Goal: Communication & Community: Answer question/provide support

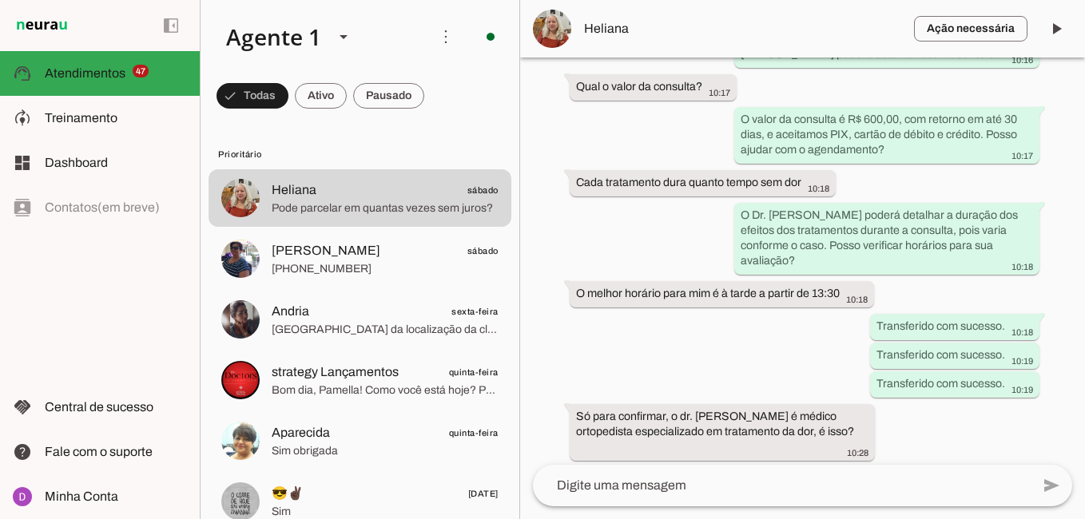
scroll to position [1304, 0]
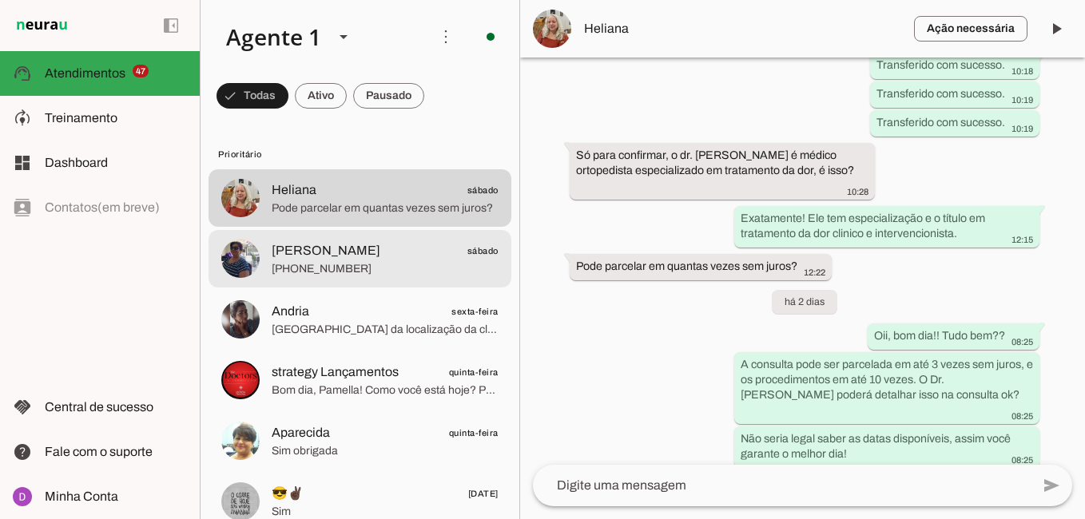
click at [367, 248] on span "[PERSON_NAME] sábado" at bounding box center [385, 251] width 227 height 20
